Goal: Task Accomplishment & Management: Manage account settings

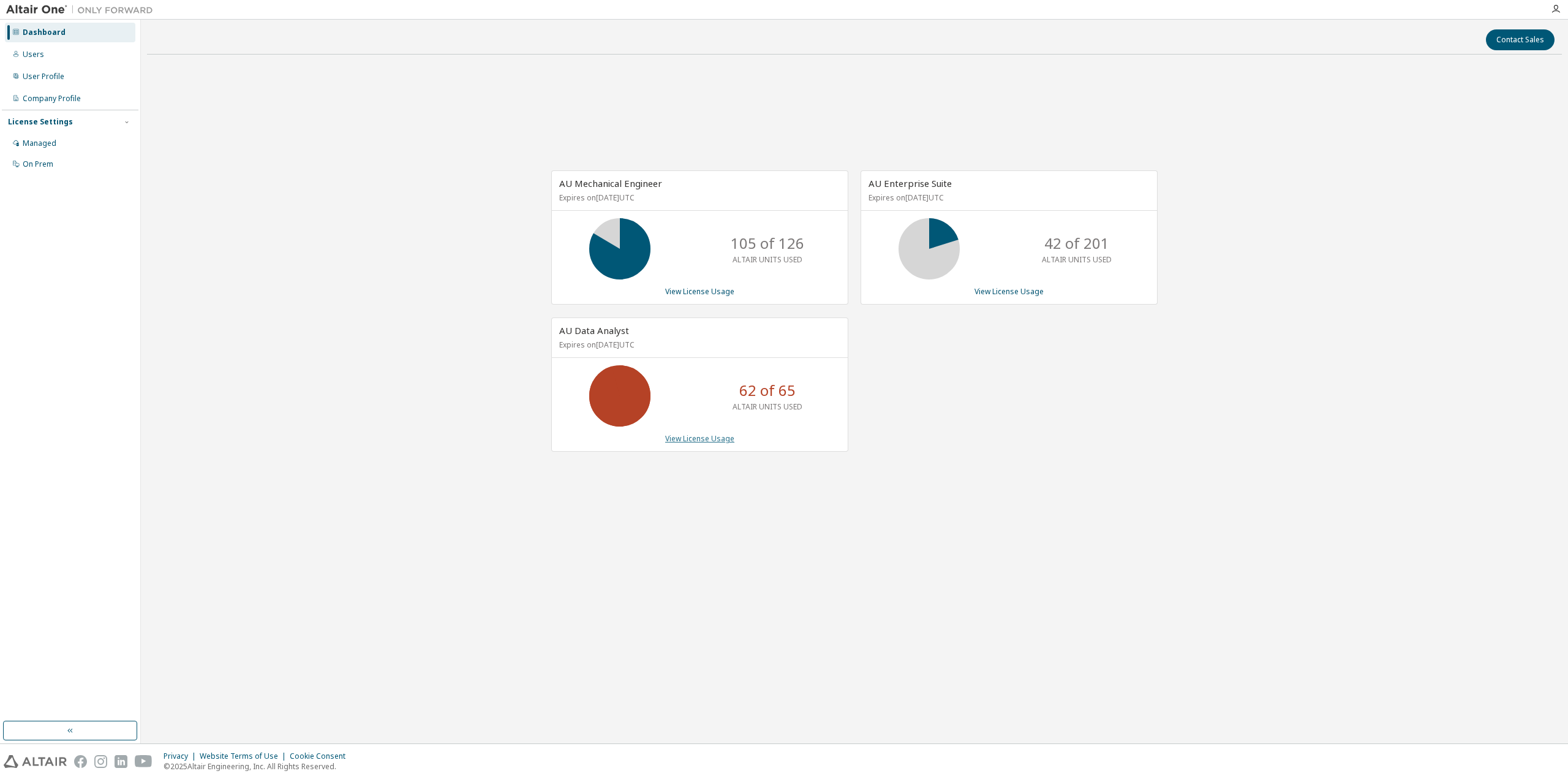
click at [712, 444] on link "View License Usage" at bounding box center [699, 439] width 69 height 11
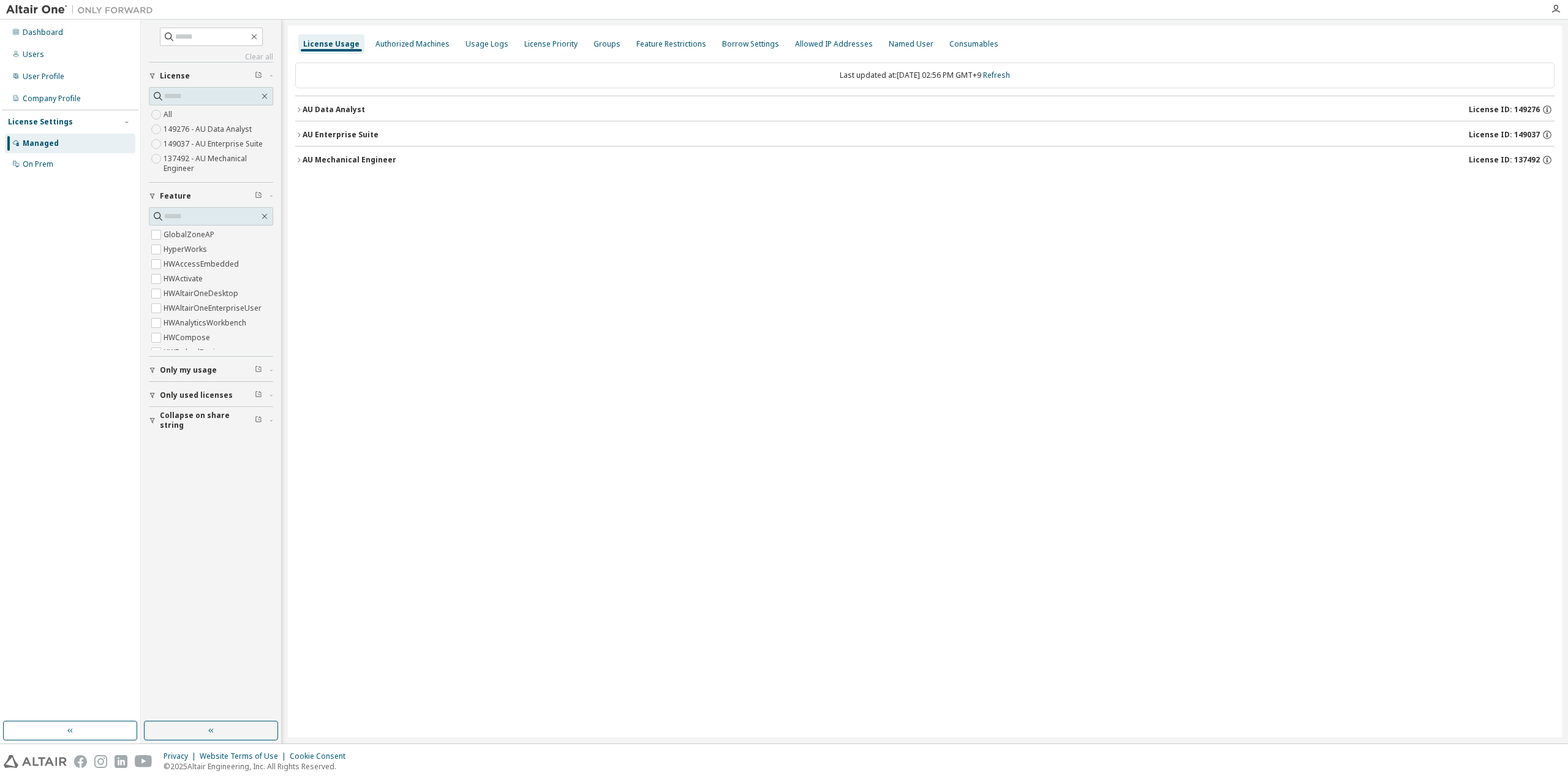
click at [401, 114] on div "AU Data Analyst License ID: 149276" at bounding box center [928, 109] width 1252 height 11
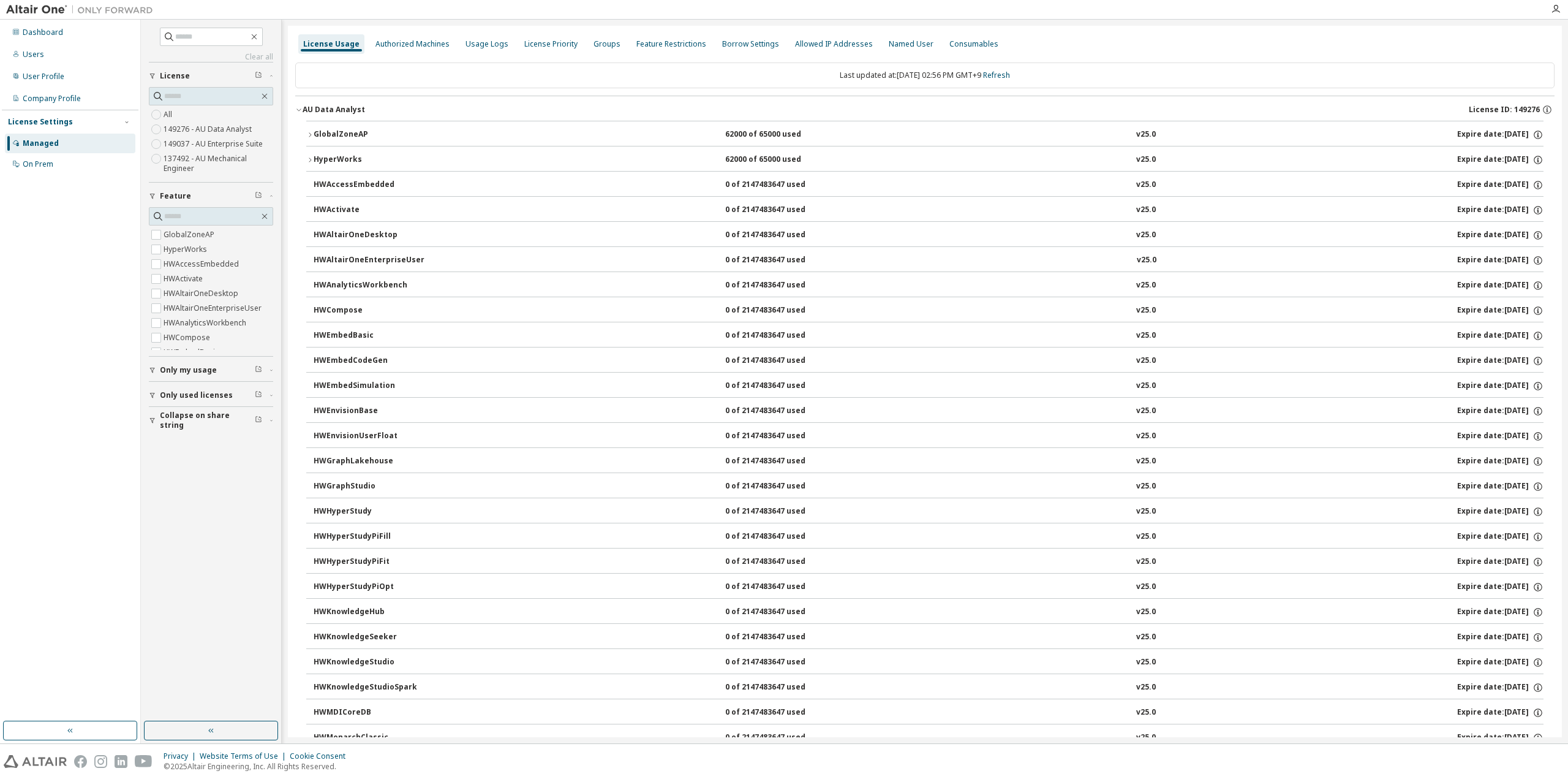
click at [456, 131] on div "GlobalZoneAP 62000 of 65000 used v25.0 Expire date: 2026-01-01" at bounding box center [929, 135] width 1230 height 11
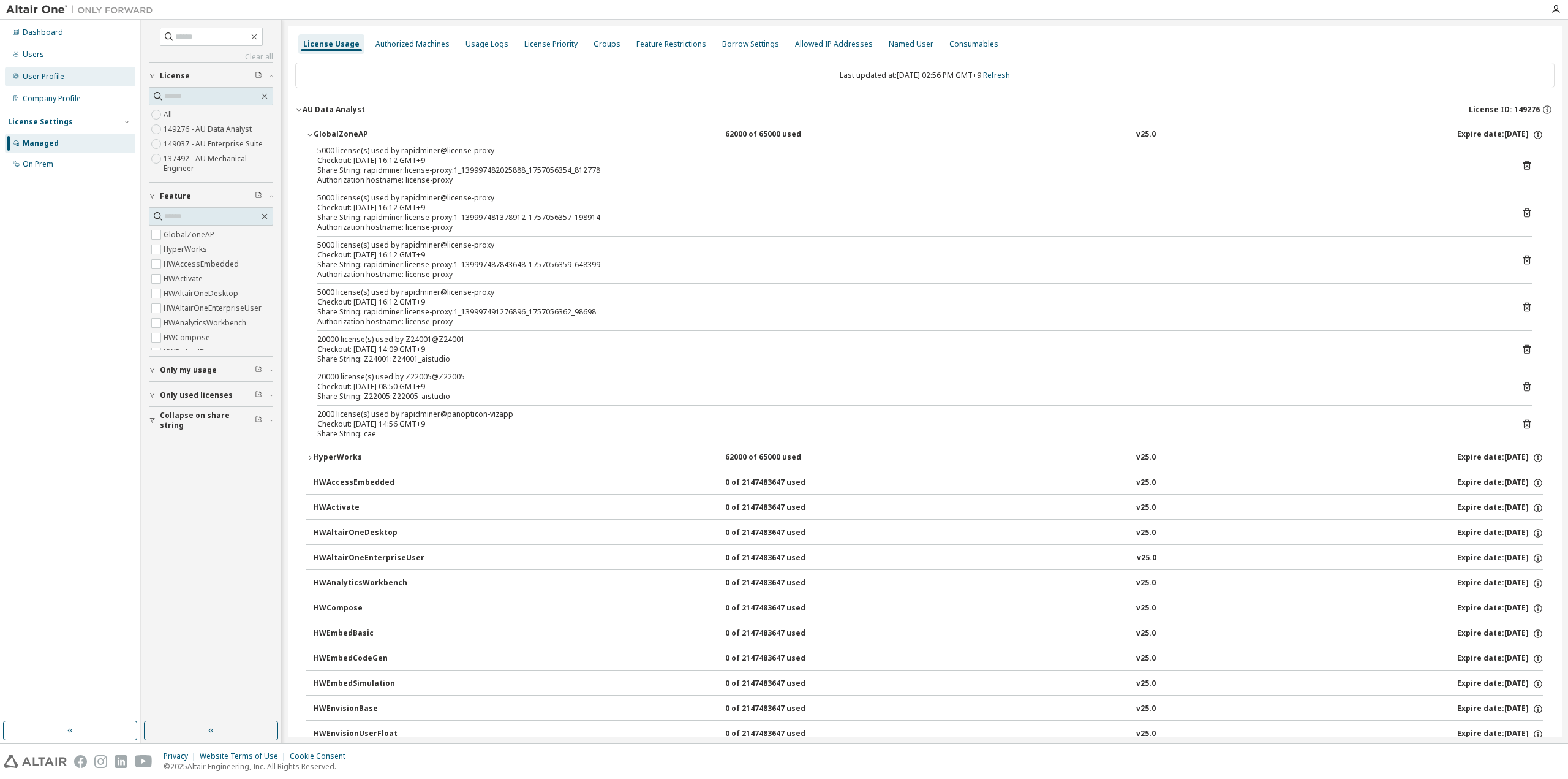
click at [47, 75] on div "User Profile" at bounding box center [44, 76] width 42 height 10
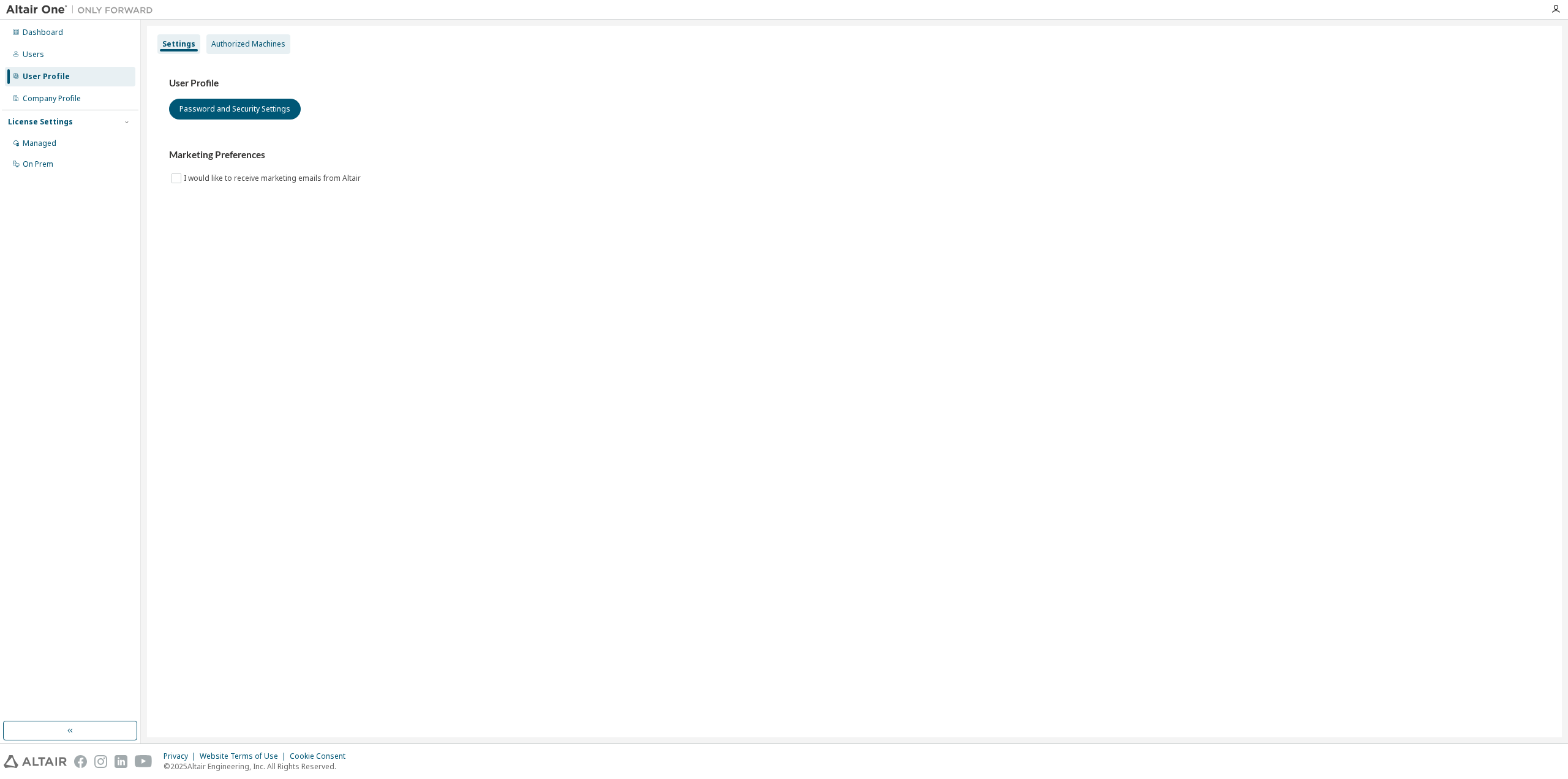
click at [266, 49] on div "Authorized Machines" at bounding box center [248, 44] width 84 height 19
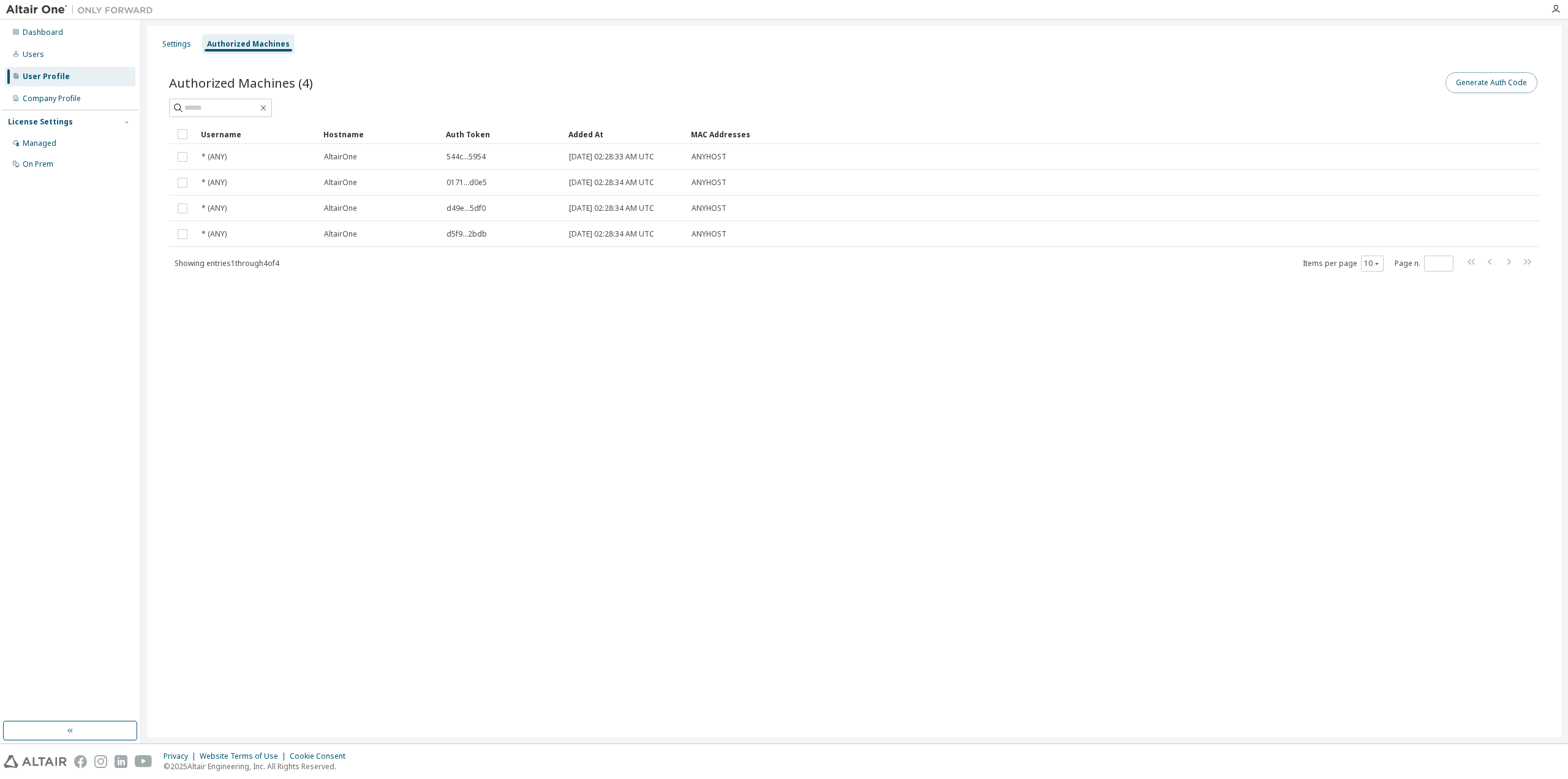
click at [1492, 85] on button "Generate Auth Code" at bounding box center [1491, 83] width 92 height 21
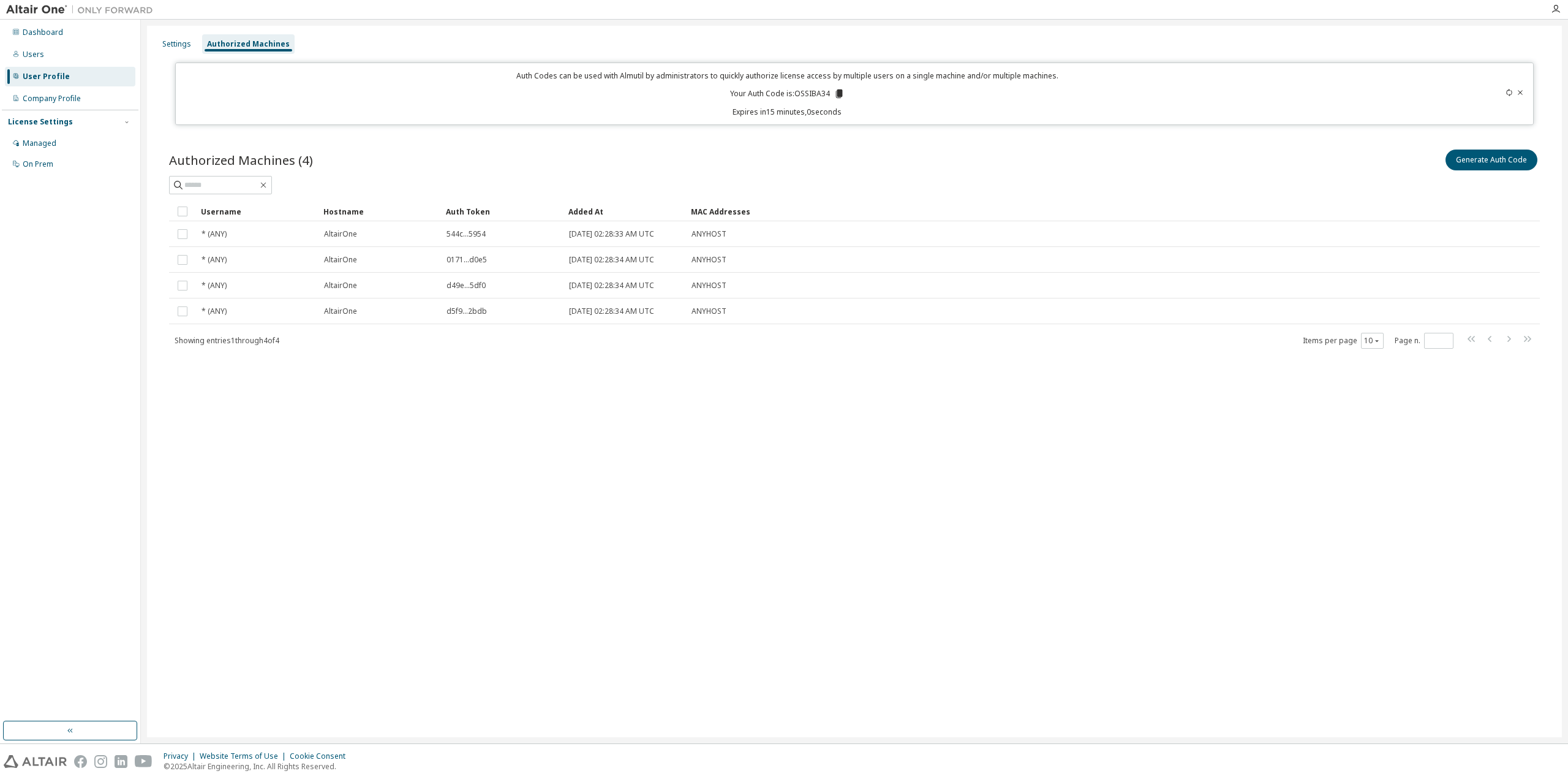
click at [827, 94] on p "Your Auth Code is: OSSIBA34" at bounding box center [787, 93] width 115 height 11
click at [838, 93] on icon at bounding box center [839, 93] width 7 height 9
click at [794, 454] on div "Settings Authorized Machines Auth Codes can be used with Almutil by administrat…" at bounding box center [854, 381] width 1414 height 711
click at [427, 512] on div "Settings Authorized Machines Auth Codes can be used with Almutil by administrat…" at bounding box center [854, 381] width 1414 height 711
click at [765, 158] on div "Authorized Machines (4) Generate Auth Code" at bounding box center [854, 160] width 1371 height 25
